Goal: Task Accomplishment & Management: Manage account settings

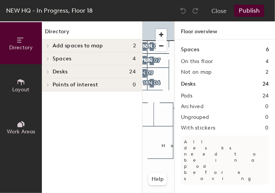
click at [1, 191] on div "Directory Layout Work Areas" at bounding box center [21, 106] width 42 height 171
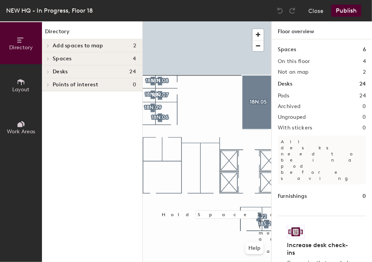
click at [23, 39] on icon at bounding box center [21, 40] width 8 height 8
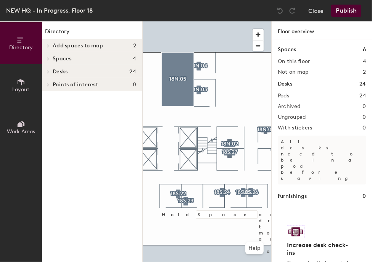
click at [324, 119] on div "Directory Layout Work Areas Directory Add spaces to map 2 Assigned Office Open …" at bounding box center [186, 141] width 372 height 240
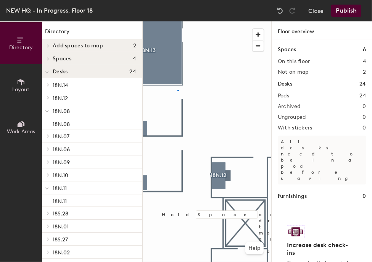
click at [177, 21] on div at bounding box center [207, 21] width 129 height 0
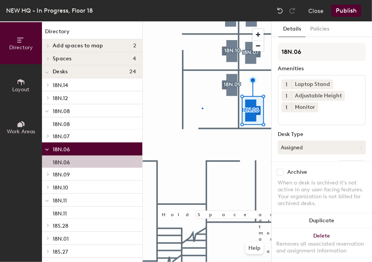
click at [203, 21] on div at bounding box center [207, 21] width 129 height 0
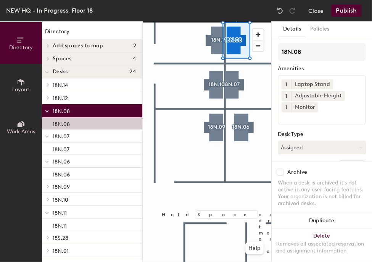
click at [24, 87] on span "Layout" at bounding box center [21, 89] width 17 height 6
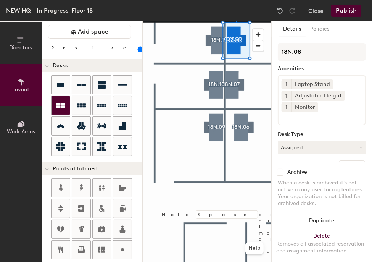
scroll to position [20, 0]
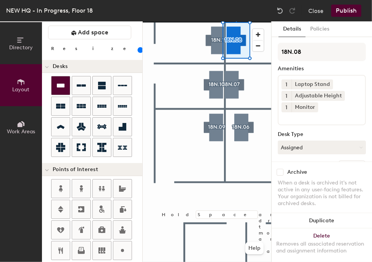
click at [55, 91] on div at bounding box center [60, 85] width 18 height 18
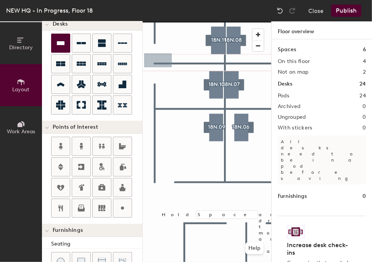
scroll to position [63, 0]
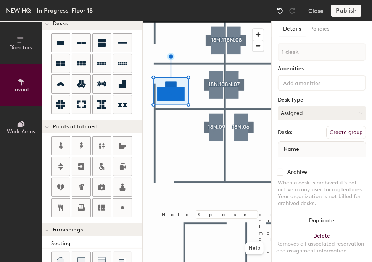
drag, startPoint x: 140, startPoint y: 191, endPoint x: 277, endPoint y: 10, distance: 227.1
click at [277, 10] on img at bounding box center [280, 11] width 8 height 8
click at [279, 10] on img at bounding box center [280, 11] width 8 height 8
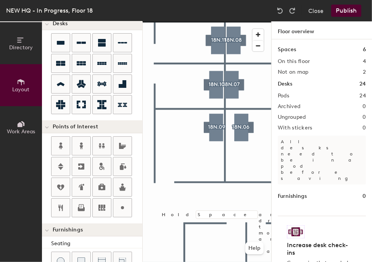
type input "120"
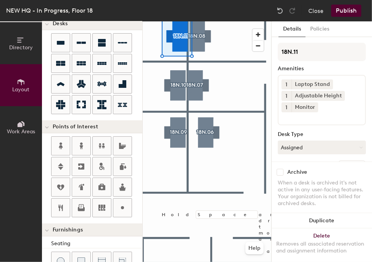
click at [21, 46] on span "Directory" at bounding box center [21, 47] width 24 height 6
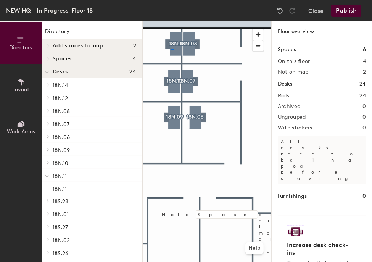
click at [170, 21] on div at bounding box center [207, 21] width 129 height 0
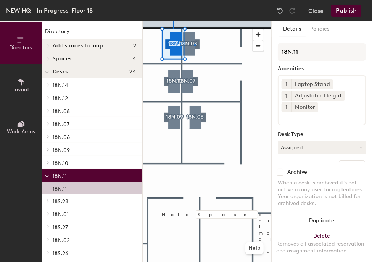
click at [194, 21] on div at bounding box center [207, 21] width 129 height 0
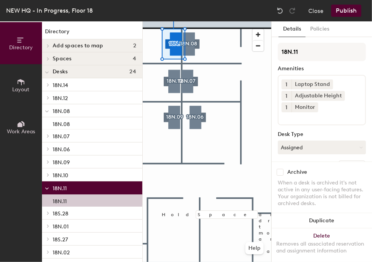
click at [160, 21] on div at bounding box center [207, 21] width 129 height 0
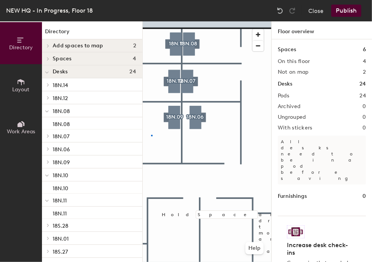
click at [151, 21] on div at bounding box center [207, 21] width 129 height 0
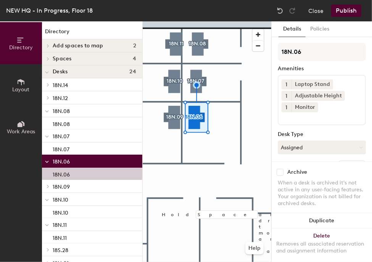
click at [197, 21] on div at bounding box center [207, 21] width 129 height 0
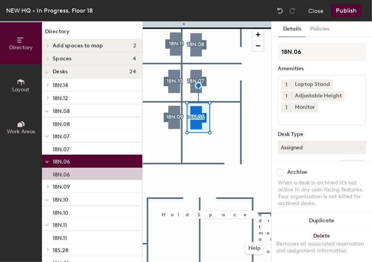
click at [183, 21] on div at bounding box center [207, 21] width 129 height 0
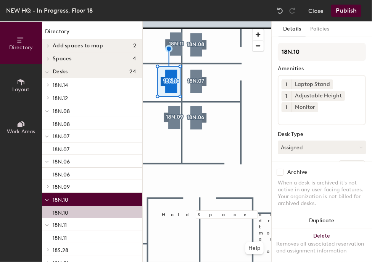
click at [178, 21] on div at bounding box center [207, 21] width 129 height 0
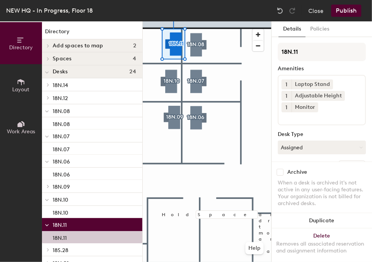
click at [171, 21] on div at bounding box center [207, 21] width 129 height 0
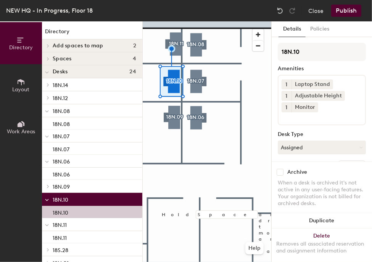
click at [175, 21] on div at bounding box center [207, 21] width 129 height 0
click at [158, 21] on div at bounding box center [207, 21] width 129 height 0
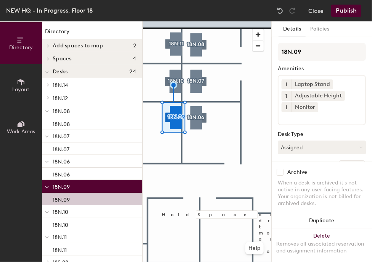
click at [154, 21] on div at bounding box center [207, 21] width 129 height 0
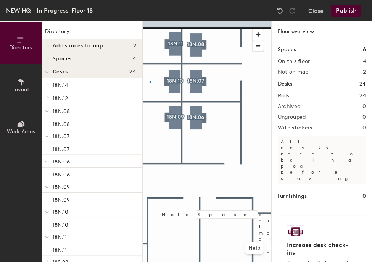
click at [150, 21] on div at bounding box center [207, 21] width 129 height 0
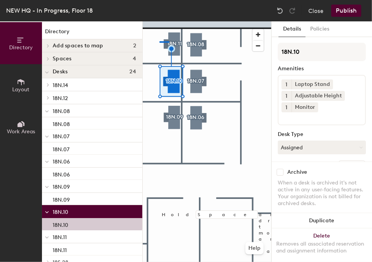
click at [159, 21] on div at bounding box center [207, 21] width 129 height 0
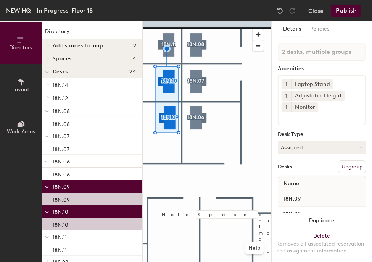
type input "3 desks, multiple groups"
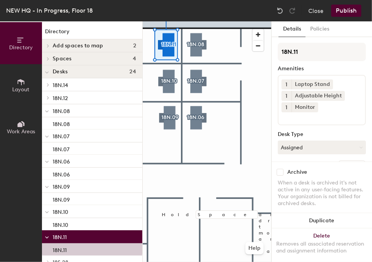
click at [166, 21] on div at bounding box center [207, 21] width 129 height 0
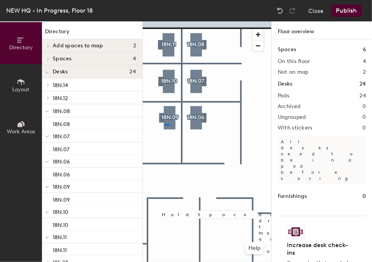
click at [163, 21] on div at bounding box center [207, 21] width 129 height 0
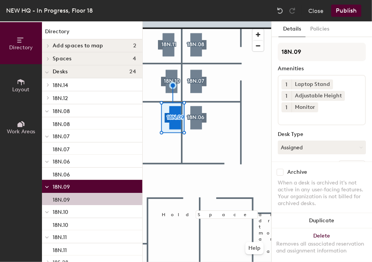
click at [142, 127] on div "Directory Layout Work Areas Directory Add spaces to map 2 Assigned Office Open …" at bounding box center [186, 141] width 372 height 240
click at [135, 116] on div "Directory Layout Work Areas Directory Add spaces to map 2 Assigned Office Open …" at bounding box center [186, 141] width 372 height 240
drag, startPoint x: 131, startPoint y: 112, endPoint x: 108, endPoint y: 111, distance: 22.9
click at [108, 111] on p "18N.08" at bounding box center [95, 111] width 84 height 10
click at [127, 113] on div "Directory Layout Work Areas Directory Add spaces to map 2 Assigned Office Open …" at bounding box center [186, 141] width 372 height 240
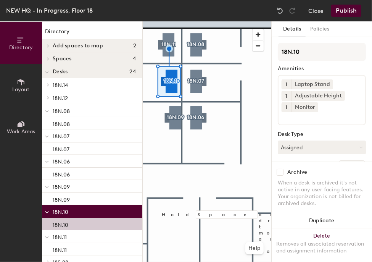
click at [142, 83] on div "Directory Layout Work Areas Directory Add spaces to map 2 Assigned Office Open …" at bounding box center [186, 141] width 372 height 240
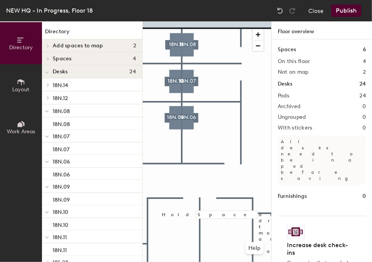
click at [349, 9] on button "Publish" at bounding box center [346, 11] width 30 height 12
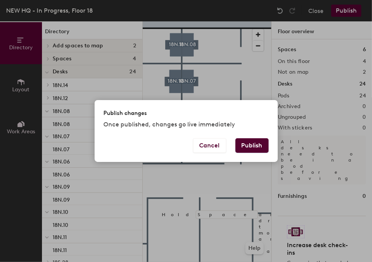
click at [247, 146] on button "Publish" at bounding box center [251, 145] width 33 height 14
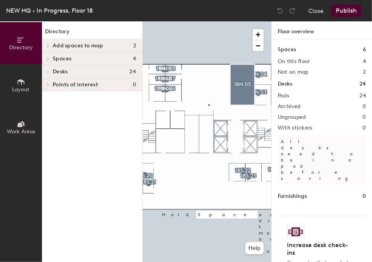
click at [208, 21] on div at bounding box center [207, 21] width 129 height 0
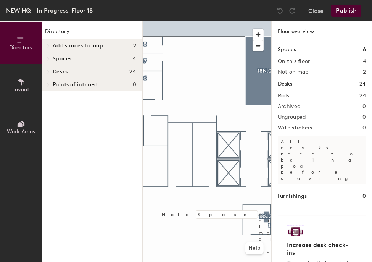
click at [281, 113] on div "Directory Layout Work Areas Directory Add spaces to map 2 Assigned Office Open …" at bounding box center [186, 141] width 372 height 240
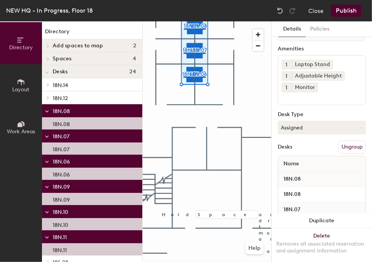
scroll to position [21, 0]
click at [348, 123] on button "Assigned" at bounding box center [322, 127] width 88 height 14
click at [302, 171] on div "Hoteled" at bounding box center [316, 172] width 76 height 11
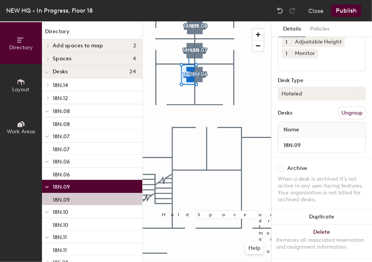
scroll to position [54, 0]
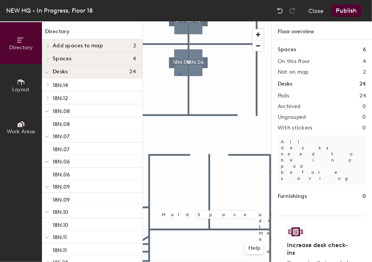
click at [180, 21] on div at bounding box center [207, 21] width 129 height 0
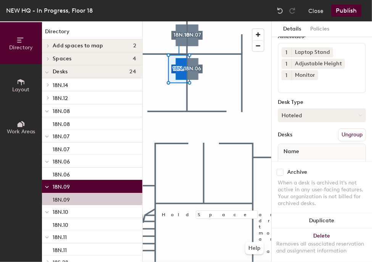
scroll to position [42, 0]
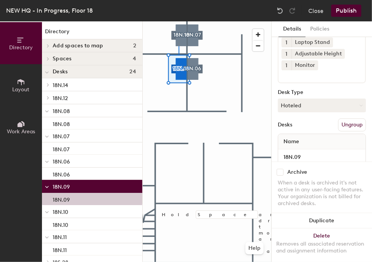
click at [352, 119] on button "Ungroup" at bounding box center [352, 124] width 28 height 13
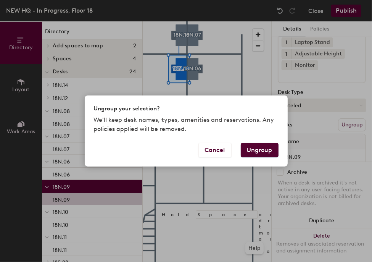
click at [267, 146] on button "Ungroup" at bounding box center [260, 150] width 38 height 14
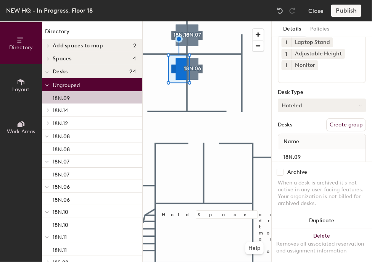
scroll to position [62, 0]
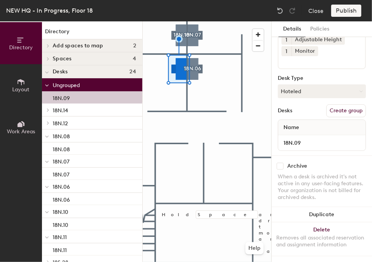
click at [333, 105] on button "Create group" at bounding box center [346, 110] width 40 height 13
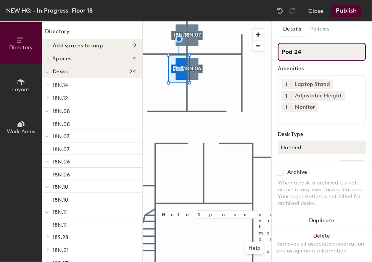
click at [303, 55] on input "Pod 24" at bounding box center [322, 52] width 88 height 18
click at [319, 55] on input "Pod 24" at bounding box center [322, 52] width 88 height 18
type input "P"
type input "18N.09"
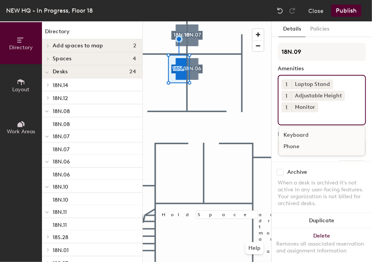
click at [317, 109] on div "1 Laptop Stand 1 Adjustable Height 1 Monitor Keyboard Phone" at bounding box center [322, 100] width 88 height 50
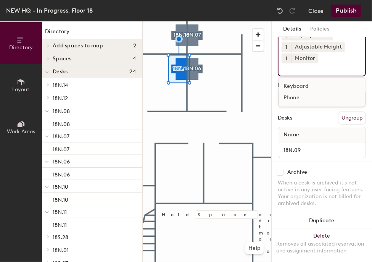
scroll to position [62, 0]
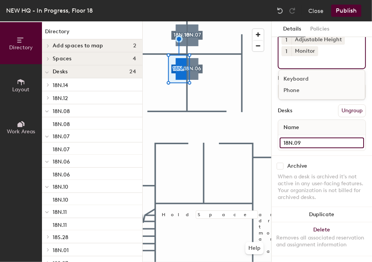
click at [316, 137] on input "18N.09" at bounding box center [322, 142] width 84 height 11
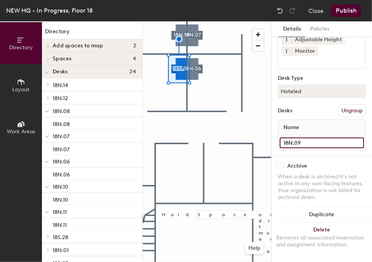
scroll to position [0, 0]
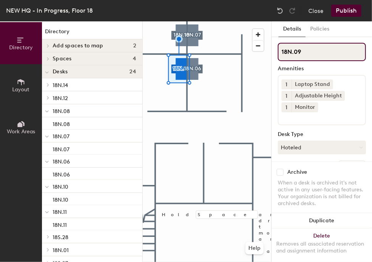
click at [313, 55] on input "18N.09" at bounding box center [322, 52] width 88 height 18
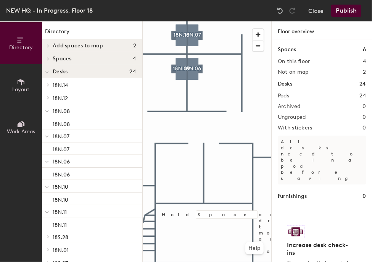
click at [177, 21] on div at bounding box center [207, 21] width 129 height 0
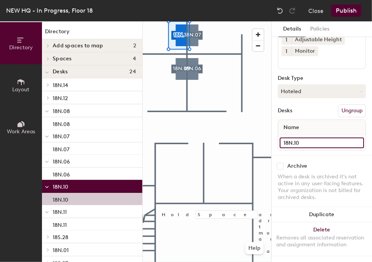
click at [313, 138] on input "18N.10" at bounding box center [322, 142] width 84 height 11
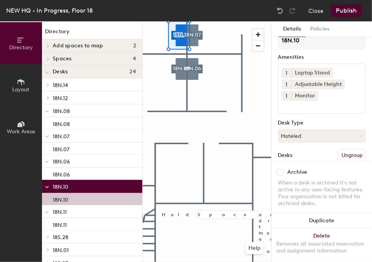
scroll to position [0, 0]
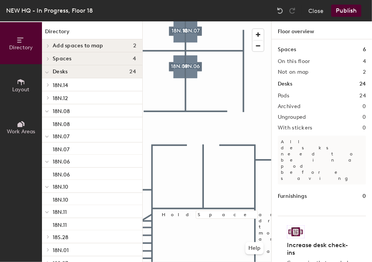
click at [23, 89] on span "Layout" at bounding box center [21, 89] width 17 height 6
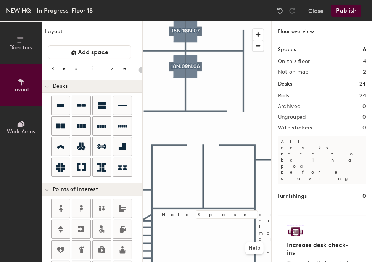
click at [221, 99] on div "Directory Layout Work Areas Layout Add space Resize Desks Points of Interest Fu…" at bounding box center [186, 141] width 372 height 240
type input "120"
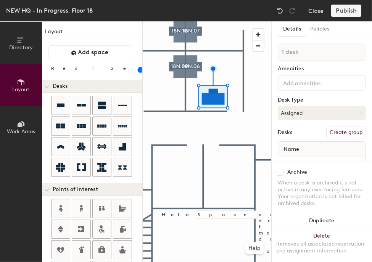
click at [336, 130] on button "Create group" at bounding box center [346, 132] width 40 height 13
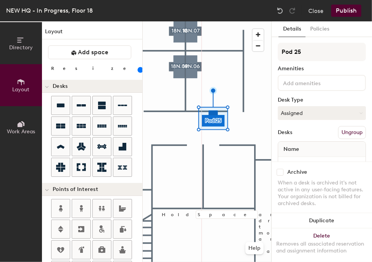
click at [209, 87] on div "Directory Layout Work Areas Layout Add space Resize Desks Points of Interest Fu…" at bounding box center [186, 141] width 372 height 240
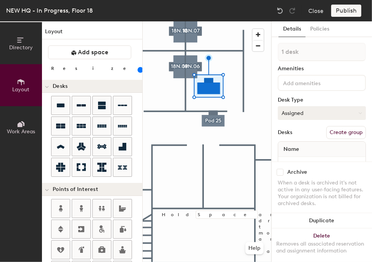
scroll to position [27, 0]
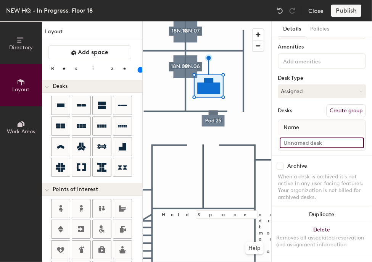
click at [302, 137] on input at bounding box center [322, 142] width 84 height 11
type input "188888"
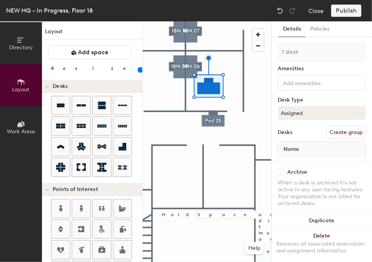
click at [350, 8] on div "Publish" at bounding box center [348, 11] width 35 height 12
click at [350, 14] on div "Publish" at bounding box center [348, 11] width 35 height 12
click at [349, 11] on div "Publish" at bounding box center [348, 11] width 35 height 12
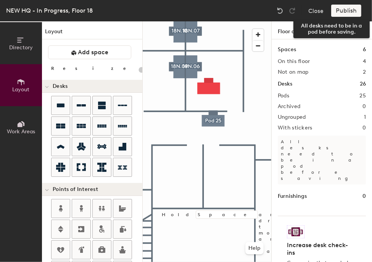
click at [346, 6] on div "Publish" at bounding box center [348, 11] width 35 height 12
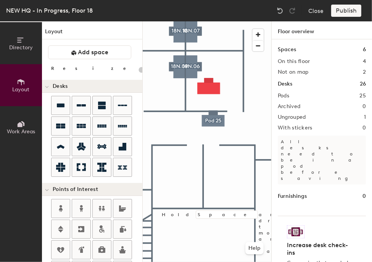
click at [346, 7] on div "Publish" at bounding box center [348, 11] width 35 height 12
click at [213, 21] on div at bounding box center [207, 21] width 129 height 0
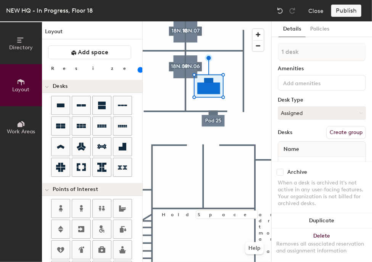
click at [342, 11] on div "Publish" at bounding box center [348, 11] width 35 height 12
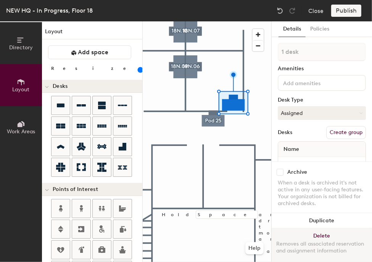
drag, startPoint x: 285, startPoint y: 142, endPoint x: 315, endPoint y: 233, distance: 96.2
click at [315, 233] on button "Delete Removes all associated reservation and assignment information" at bounding box center [322, 245] width 100 height 34
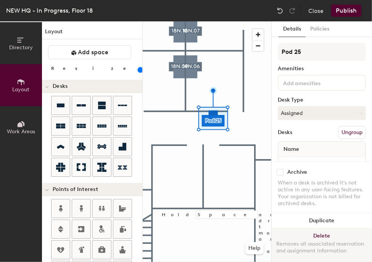
click at [324, 228] on button "Delete Removes all associated reservation and assignment information" at bounding box center [322, 245] width 100 height 34
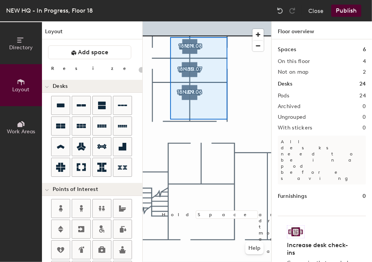
type input "120"
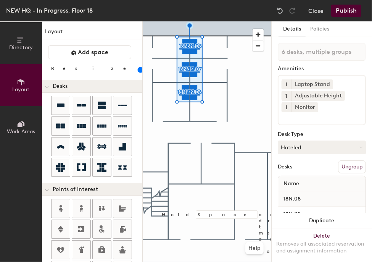
click at [339, 166] on button "Ungroup" at bounding box center [352, 166] width 28 height 13
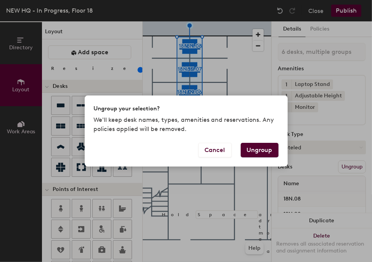
click at [264, 148] on button "Ungroup" at bounding box center [260, 150] width 38 height 14
type input "6 desks"
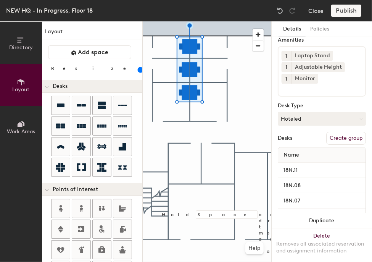
scroll to position [27, 0]
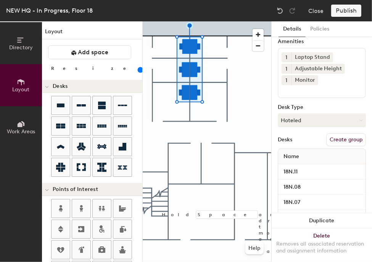
click at [249, 21] on div at bounding box center [207, 21] width 129 height 0
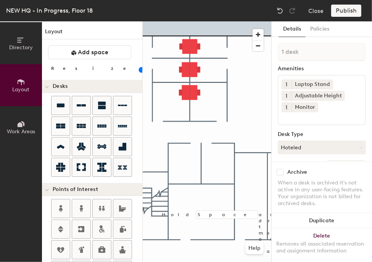
type input "120"
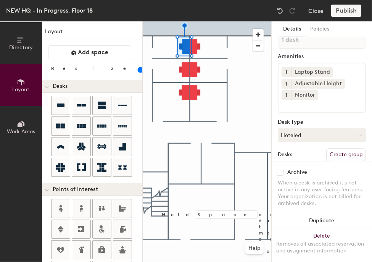
scroll to position [62, 0]
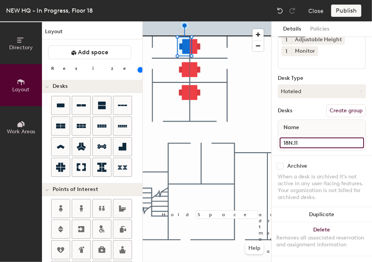
click at [317, 137] on input "18N.11" at bounding box center [322, 142] width 84 height 11
click at [334, 127] on div "Name" at bounding box center [321, 127] width 87 height 15
click at [333, 122] on div "Name" at bounding box center [321, 127] width 87 height 15
click at [337, 104] on button "Create group" at bounding box center [346, 110] width 40 height 13
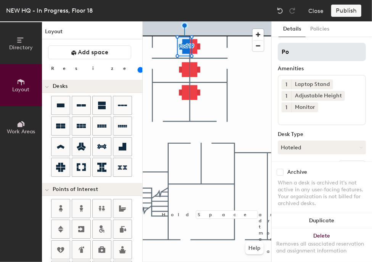
type input "P"
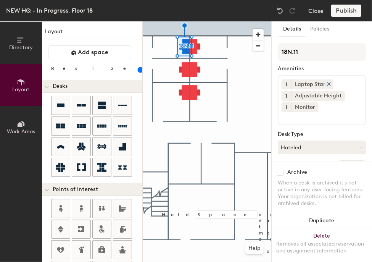
type input "18N.11"
click at [326, 82] on icon at bounding box center [328, 83] width 5 height 5
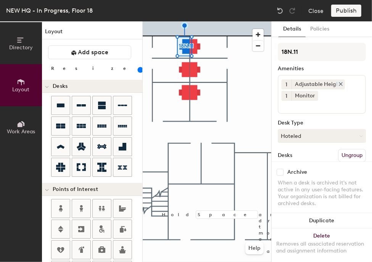
click at [338, 82] on icon at bounding box center [340, 83] width 5 height 5
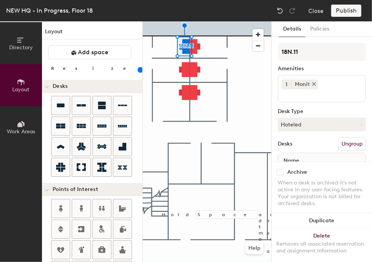
click at [312, 85] on icon at bounding box center [313, 83] width 3 height 3
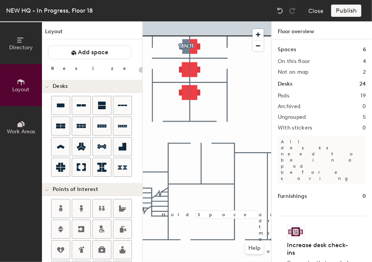
type input "20"
click at [335, 14] on div "Publish" at bounding box center [348, 11] width 35 height 12
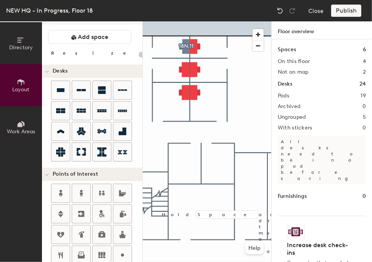
scroll to position [15, 0]
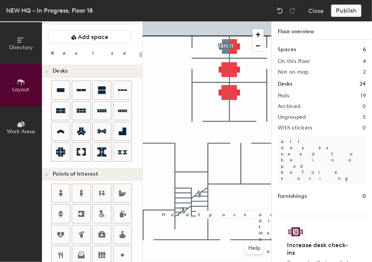
click at [14, 48] on span "Directory" at bounding box center [21, 47] width 24 height 6
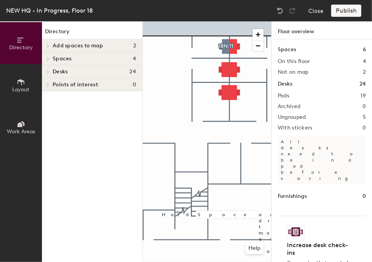
scroll to position [0, 0]
click at [92, 46] on span "Add spaces to map" at bounding box center [78, 46] width 51 height 6
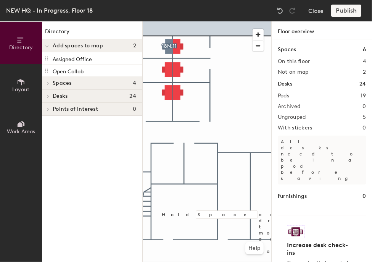
click at [344, 10] on div "Publish" at bounding box center [348, 11] width 35 height 12
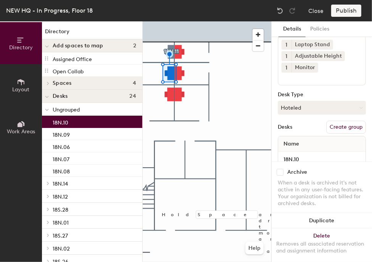
scroll to position [62, 0]
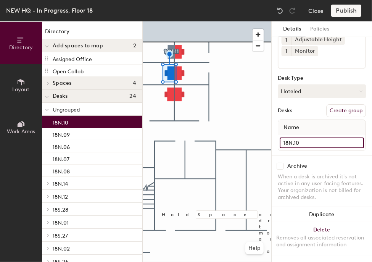
click at [352, 137] on input "18N.10" at bounding box center [322, 142] width 84 height 11
click at [330, 106] on button "Create group" at bounding box center [346, 110] width 40 height 13
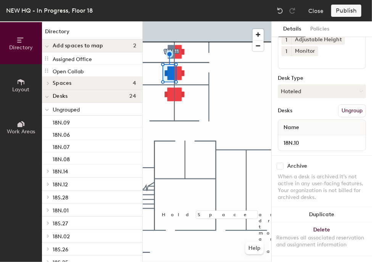
scroll to position [0, 0]
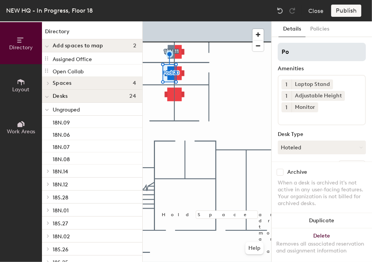
type input "P"
click at [297, 52] on input at bounding box center [322, 52] width 88 height 18
type input "18N.10"
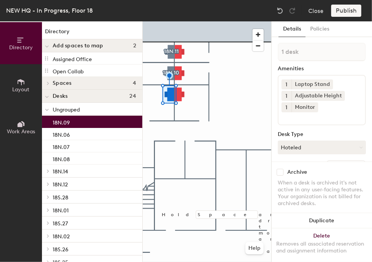
scroll to position [62, 0]
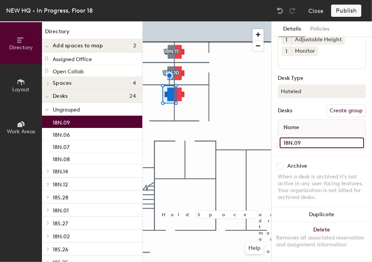
drag, startPoint x: 307, startPoint y: 138, endPoint x: 274, endPoint y: 136, distance: 33.2
click at [274, 136] on div "Details Policies 1 desk Amenities 1 Laptop Stand 1 Adjustable Height 1 Monitor …" at bounding box center [322, 141] width 100 height 240
click at [342, 107] on button "Create group" at bounding box center [346, 110] width 40 height 13
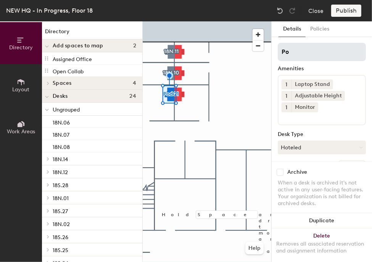
type input "P"
type input "18N.09"
click at [189, 21] on div at bounding box center [207, 21] width 129 height 0
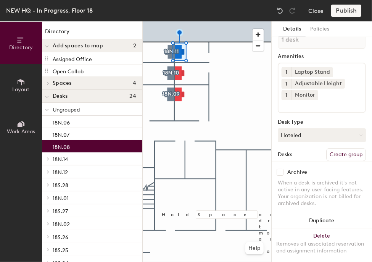
scroll to position [62, 0]
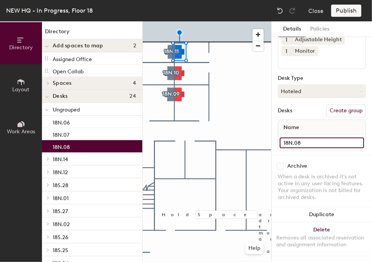
click at [351, 137] on input "18N.08" at bounding box center [322, 142] width 84 height 11
click at [337, 104] on button "Create group" at bounding box center [346, 110] width 40 height 13
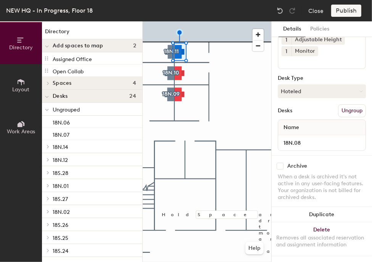
scroll to position [0, 0]
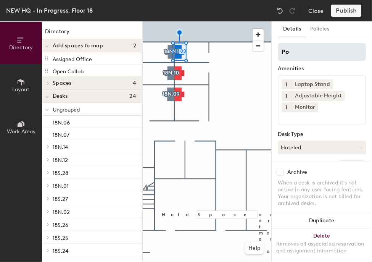
type input "P"
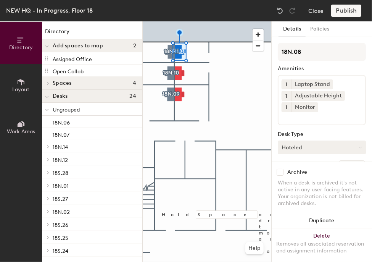
scroll to position [62, 0]
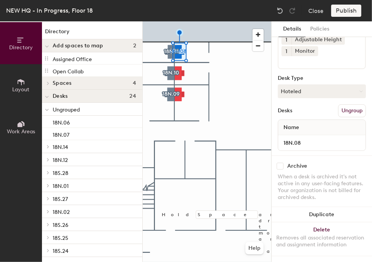
type input "18N.08"
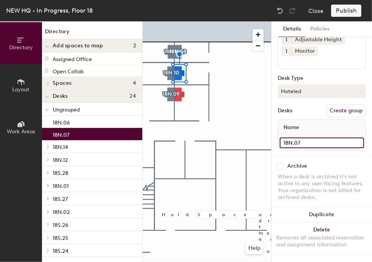
click at [354, 137] on input "18N.07" at bounding box center [322, 142] width 84 height 11
click at [349, 109] on button "Create group" at bounding box center [346, 110] width 40 height 13
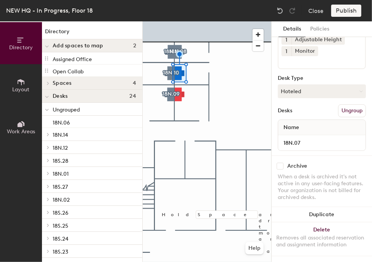
scroll to position [0, 0]
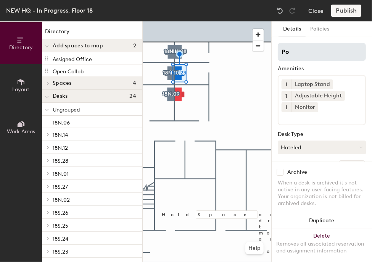
type input "P"
type input "18N.07"
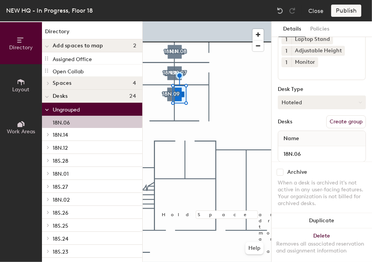
scroll to position [47, 0]
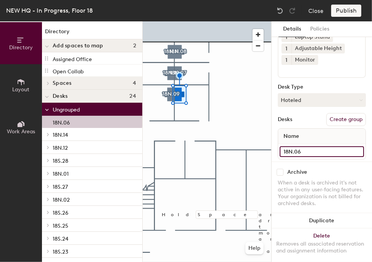
click at [353, 150] on input "18N.06" at bounding box center [322, 151] width 84 height 11
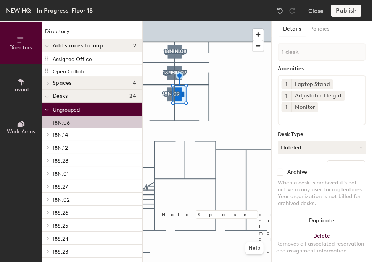
scroll to position [62, 0]
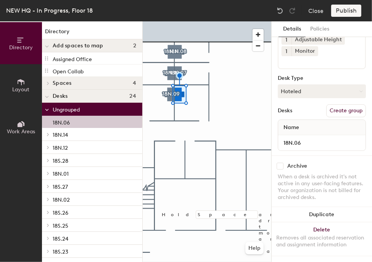
click at [341, 108] on button "Create group" at bounding box center [346, 110] width 40 height 13
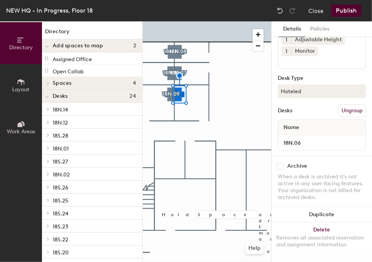
scroll to position [0, 0]
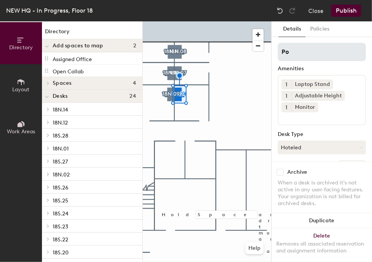
type input "P"
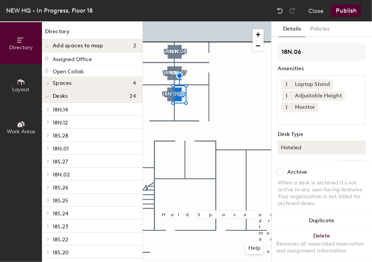
scroll to position [18, 0]
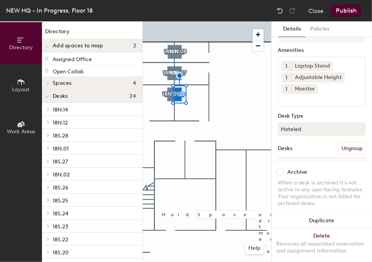
type input "18N.06"
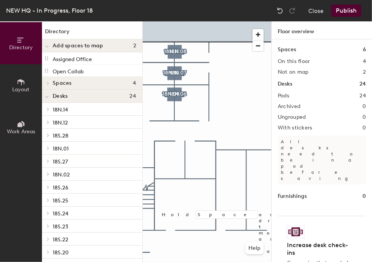
click at [348, 10] on button "Publish" at bounding box center [346, 11] width 30 height 12
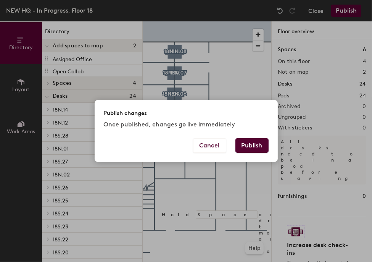
click at [252, 144] on button "Publish" at bounding box center [251, 145] width 33 height 14
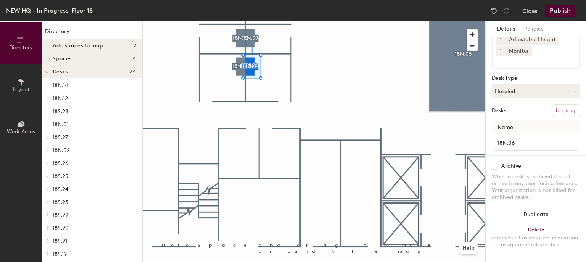
scroll to position [62, 0]
click at [515, 137] on input "18N.06" at bounding box center [535, 142] width 84 height 11
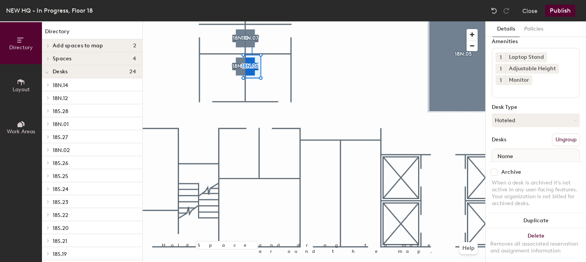
scroll to position [0, 0]
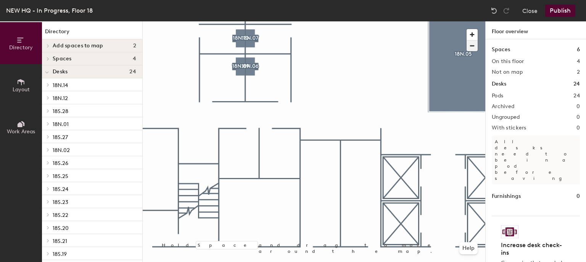
click at [473, 47] on span "button" at bounding box center [471, 45] width 11 height 11
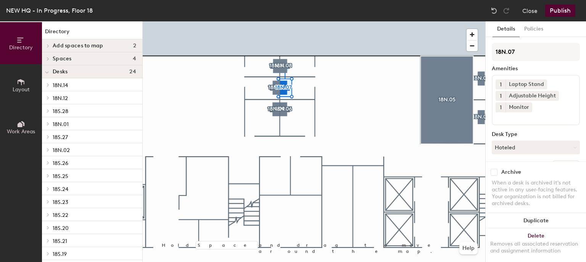
scroll to position [62, 0]
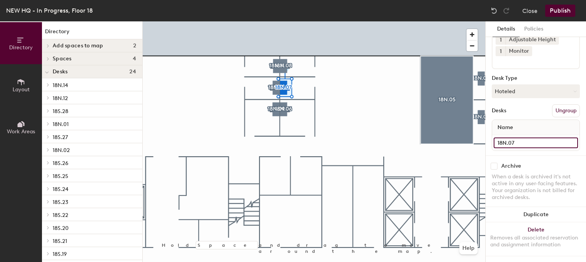
click at [475, 139] on div "Directory Layout Work Areas Directory Add spaces to map 2 Assigned Office Open …" at bounding box center [293, 141] width 586 height 240
click at [524, 138] on input "18N.08" at bounding box center [535, 142] width 84 height 11
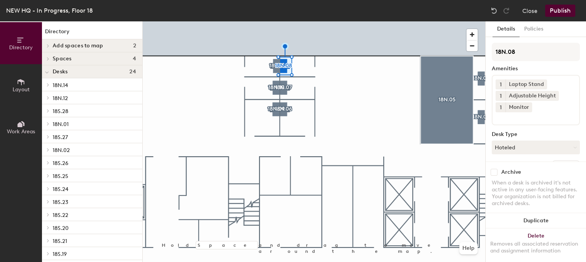
click at [563, 13] on button "Publish" at bounding box center [560, 11] width 30 height 12
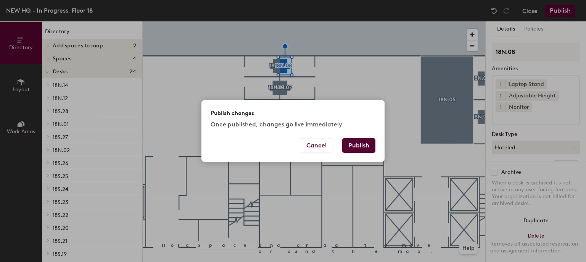
click at [358, 142] on button "Publish" at bounding box center [358, 145] width 33 height 14
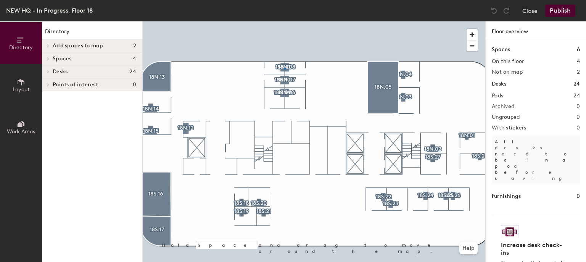
click at [284, 21] on div at bounding box center [314, 21] width 342 height 0
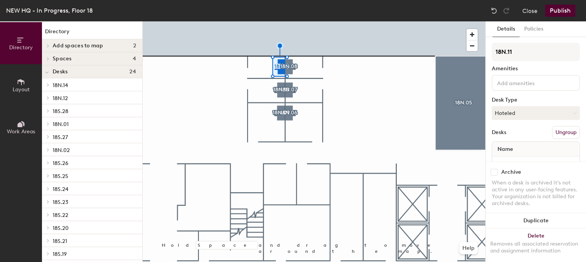
click at [526, 77] on div at bounding box center [536, 83] width 88 height 16
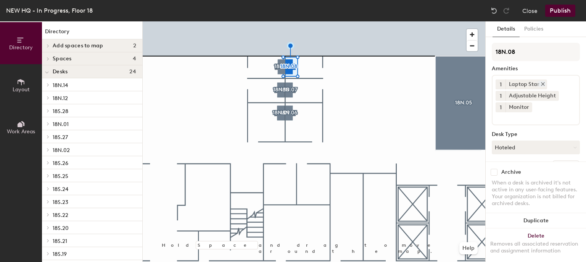
click at [543, 82] on icon at bounding box center [542, 83] width 3 height 3
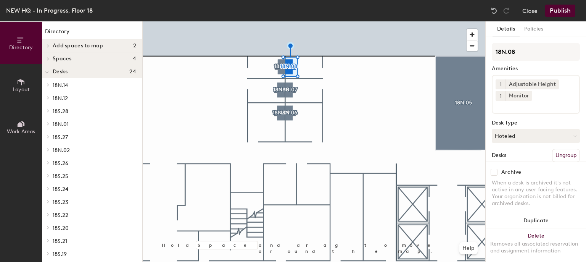
click at [516, 109] on input at bounding box center [529, 105] width 69 height 9
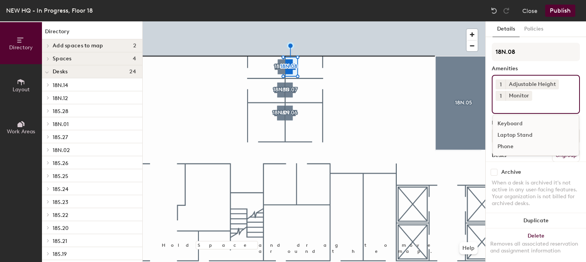
scroll to position [41, 0]
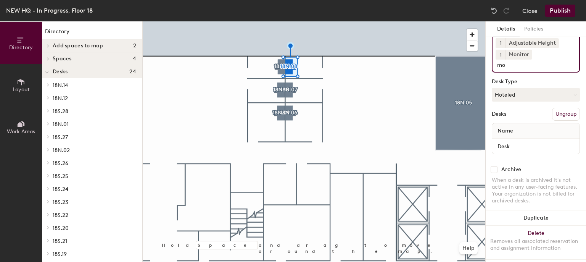
type input "m"
type input "!"
click at [500, 66] on input "1 Monitor 27 in" at bounding box center [531, 63] width 72 height 9
click at [551, 60] on input "1 Monitor 27 in" at bounding box center [531, 63] width 72 height 9
type input "1 Monitor 27 in"
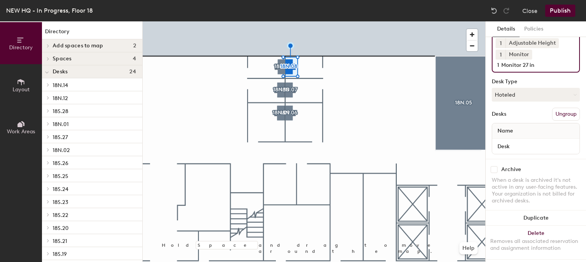
click at [500, 54] on span "1" at bounding box center [501, 55] width 2 height 8
click at [500, 60] on div "2" at bounding box center [500, 64] width 10 height 10
click at [526, 52] on icon at bounding box center [527, 53] width 5 height 5
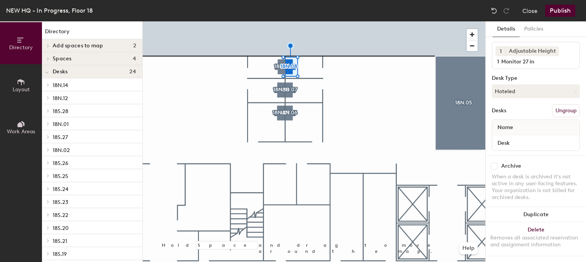
scroll to position [39, 0]
click at [534, 56] on input "1 Monitor 27 in" at bounding box center [531, 60] width 72 height 9
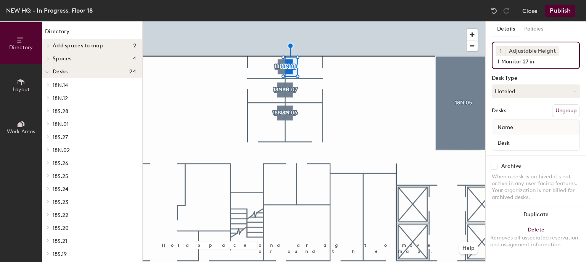
click at [475, 59] on div "Directory Layout Work Areas Directory Add spaces to map 2 Assigned Office Open …" at bounding box center [293, 141] width 586 height 240
click at [515, 96] on div "Monitor" at bounding box center [536, 101] width 86 height 11
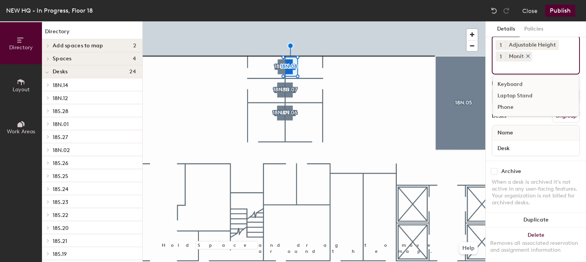
click at [505, 55] on div "Monitor" at bounding box center [518, 56] width 27 height 10
click at [503, 55] on button "1" at bounding box center [500, 56] width 10 height 10
click at [503, 69] on div "2" at bounding box center [500, 66] width 10 height 10
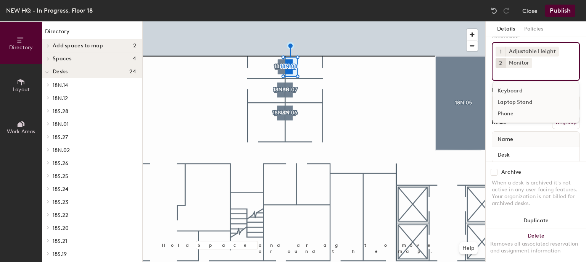
scroll to position [32, 0]
click at [501, 50] on button "1" at bounding box center [500, 52] width 10 height 10
click at [548, 69] on input at bounding box center [529, 72] width 69 height 9
click at [498, 74] on input at bounding box center [529, 72] width 69 height 9
type input "34 inch"
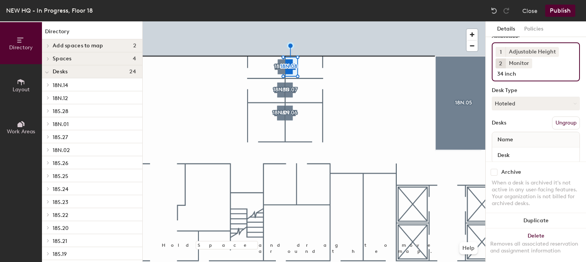
click at [508, 71] on input "34 inch" at bounding box center [531, 72] width 72 height 9
drag, startPoint x: 497, startPoint y: 74, endPoint x: 517, endPoint y: 74, distance: 20.2
click at [517, 74] on input "34 inch" at bounding box center [531, 72] width 72 height 9
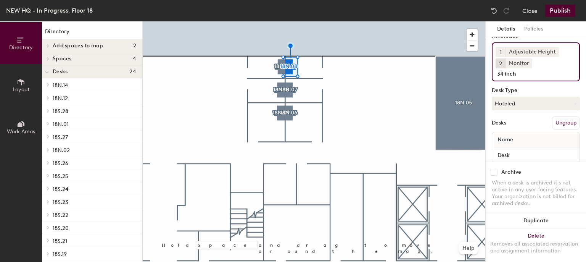
click at [517, 74] on input "34 inch" at bounding box center [531, 72] width 72 height 9
drag, startPoint x: 494, startPoint y: 74, endPoint x: 511, endPoint y: 75, distance: 16.4
click at [511, 75] on div "1 Adjustable Height 2 Monitor 34 inch" at bounding box center [536, 61] width 88 height 39
drag, startPoint x: 485, startPoint y: 72, endPoint x: 528, endPoint y: 70, distance: 42.8
click at [528, 70] on input "34 inch" at bounding box center [531, 72] width 72 height 9
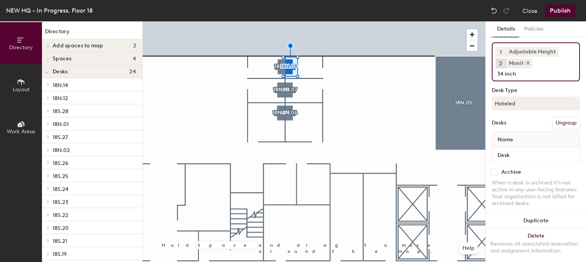
drag, startPoint x: 485, startPoint y: 71, endPoint x: 506, endPoint y: 66, distance: 21.2
click at [506, 66] on div "Monitor" at bounding box center [518, 63] width 27 height 10
click at [558, 15] on button "Publish" at bounding box center [560, 11] width 30 height 12
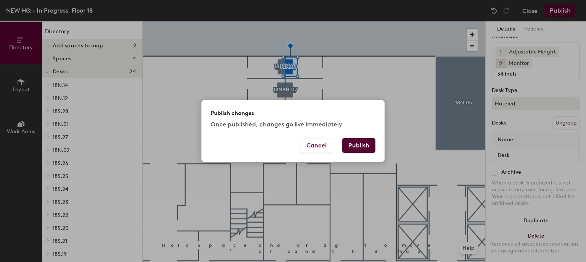
click at [368, 149] on button "Publish" at bounding box center [358, 145] width 33 height 14
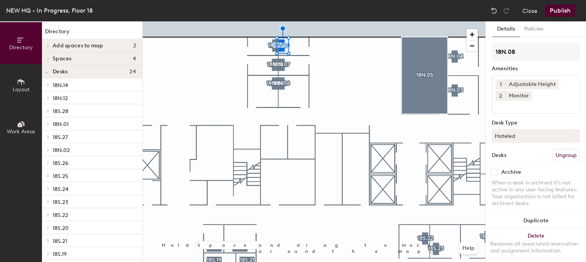
click at [513, 102] on input at bounding box center [529, 105] width 69 height 9
type input "34" Monitor"
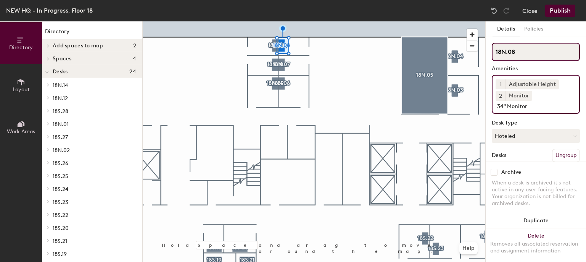
click at [542, 52] on input "18N.08" at bounding box center [536, 52] width 88 height 18
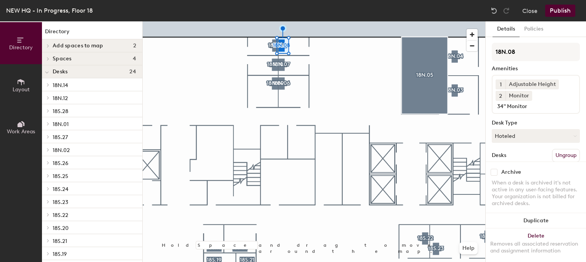
click at [571, 69] on div "Amenities" at bounding box center [536, 69] width 88 height 6
click at [500, 95] on span "2" at bounding box center [500, 96] width 3 height 8
click at [500, 104] on div "3" at bounding box center [500, 106] width 10 height 10
click at [563, 105] on div "1 Adjustable Height 3 Monitor 34" Monitor" at bounding box center [536, 94] width 88 height 39
click at [536, 96] on div "1 Adjustable Height 3 Monitor 34" Monitor" at bounding box center [536, 94] width 88 height 39
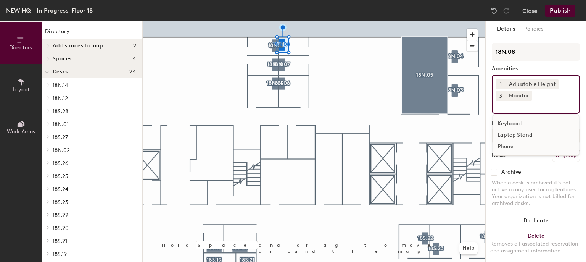
click at [501, 105] on input at bounding box center [529, 105] width 69 height 9
click at [501, 93] on span "3" at bounding box center [500, 96] width 3 height 8
click at [500, 83] on div "2" at bounding box center [500, 86] width 10 height 10
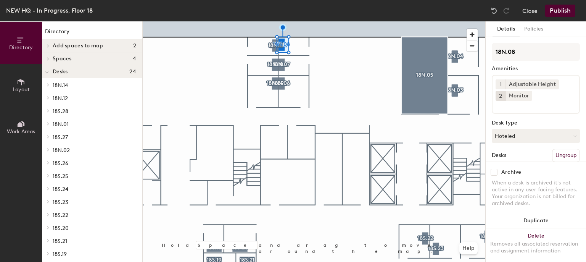
click at [539, 69] on div "Amenities" at bounding box center [536, 69] width 88 height 6
click at [557, 6] on button "Publish" at bounding box center [560, 11] width 30 height 12
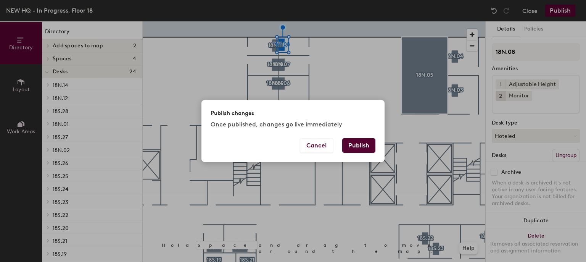
click at [355, 144] on button "Publish" at bounding box center [358, 145] width 33 height 14
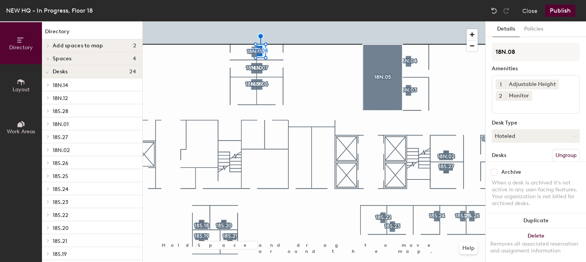
click at [501, 96] on span "2" at bounding box center [500, 96] width 3 height 8
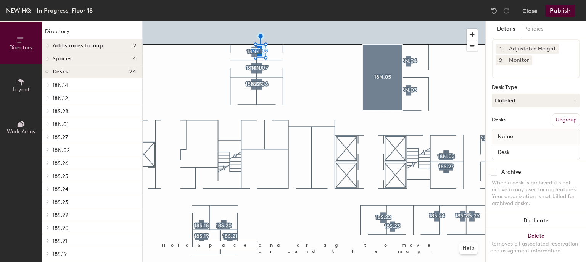
scroll to position [36, 0]
click at [513, 73] on div "1 Adjustable Height 2 Monitor" at bounding box center [536, 58] width 88 height 39
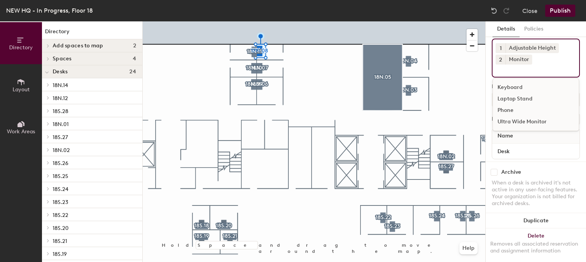
scroll to position [50, 0]
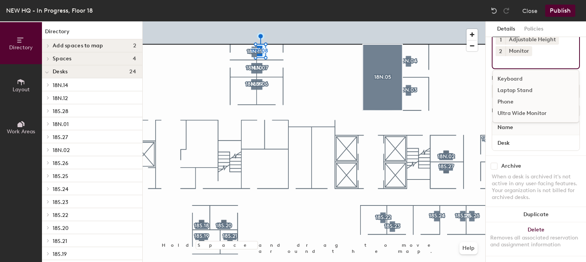
click at [506, 74] on div "Keyboard" at bounding box center [536, 78] width 86 height 11
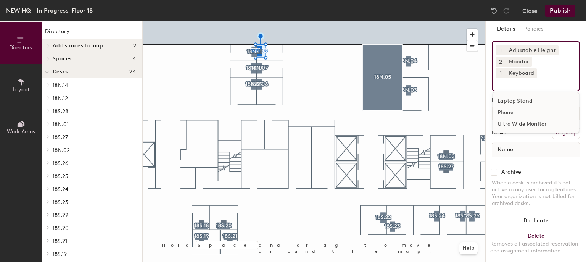
scroll to position [34, 0]
click at [530, 72] on icon at bounding box center [532, 73] width 5 height 5
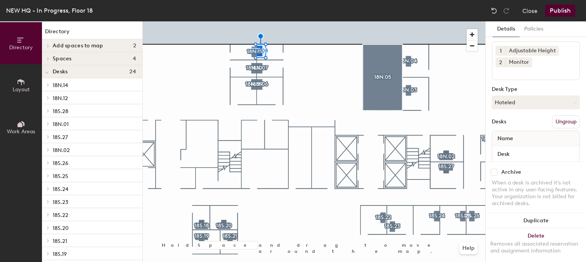
click at [509, 73] on input at bounding box center [529, 71] width 69 height 9
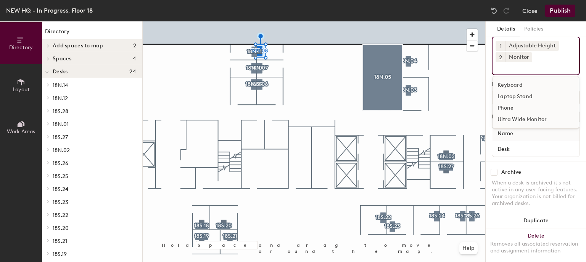
scroll to position [39, 0]
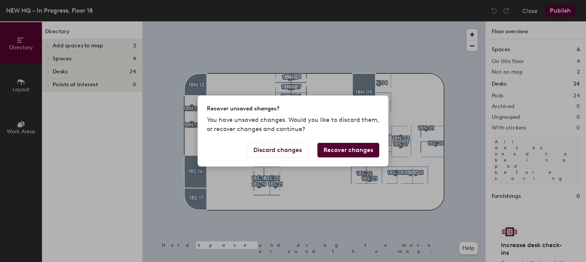
click at [347, 151] on button "Recover changes" at bounding box center [348, 150] width 62 height 14
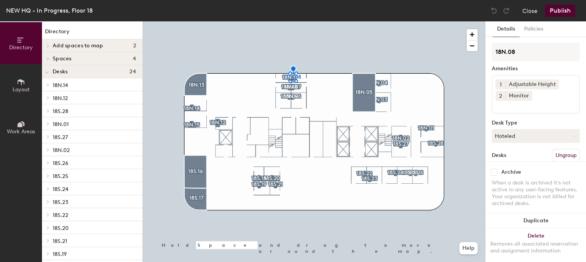
scroll to position [50, 0]
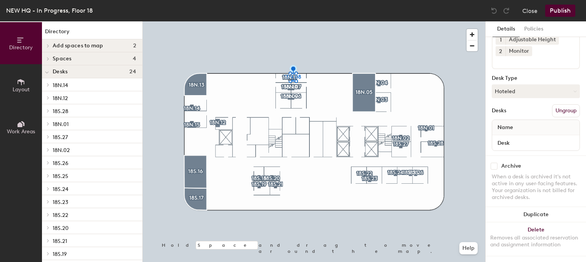
click at [563, 14] on button "Publish" at bounding box center [560, 11] width 30 height 12
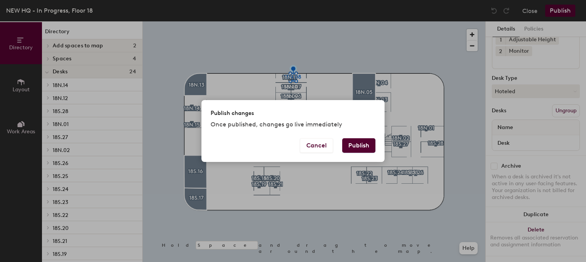
click at [356, 144] on button "Publish" at bounding box center [358, 145] width 33 height 14
